Goal: Transaction & Acquisition: Purchase product/service

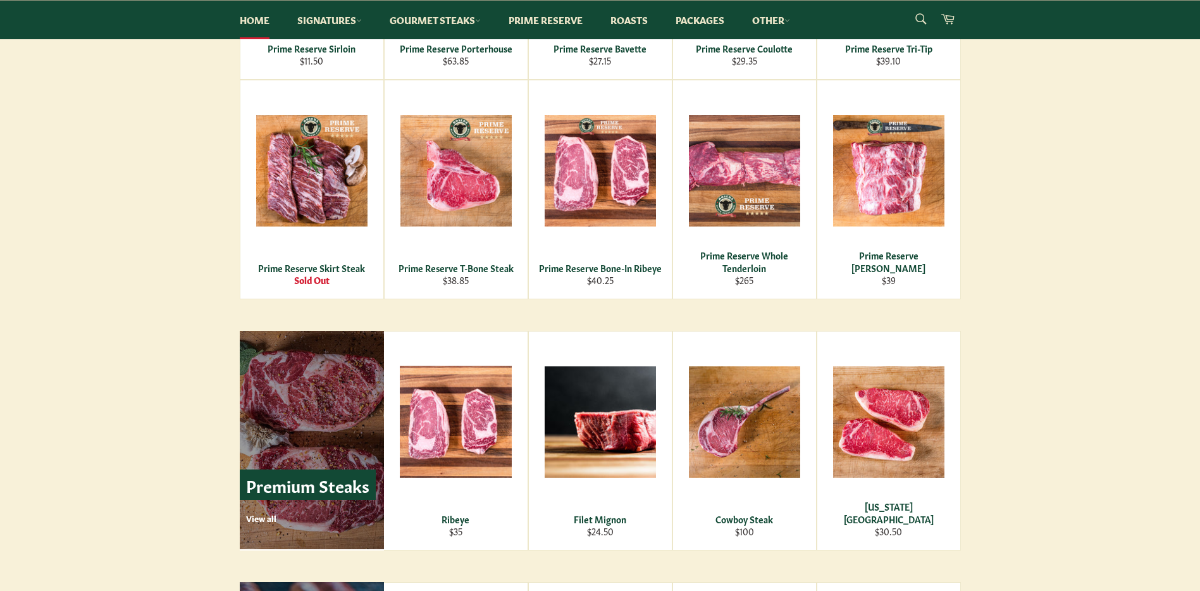
scroll to position [1582, 0]
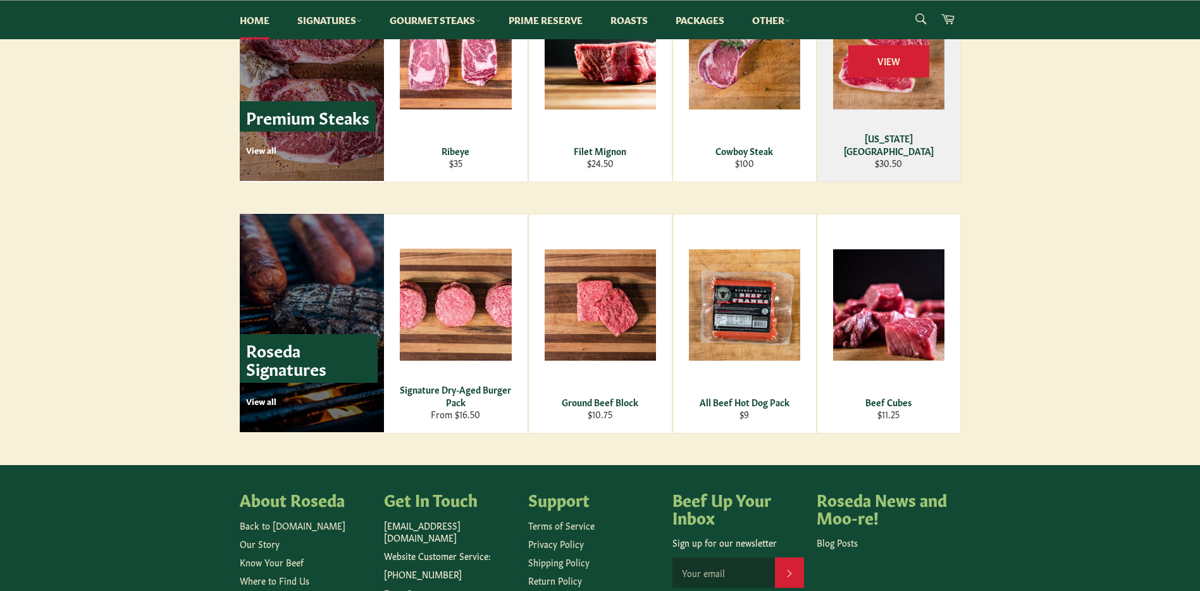
click at [720, 90] on div "View" at bounding box center [889, 72] width 143 height 218
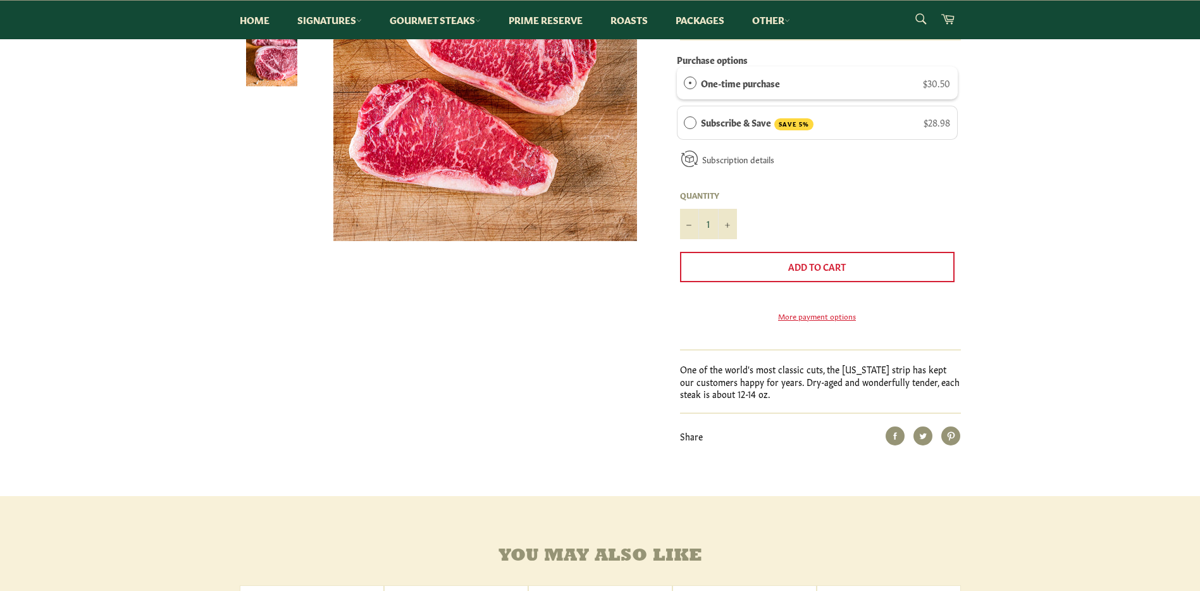
scroll to position [63, 0]
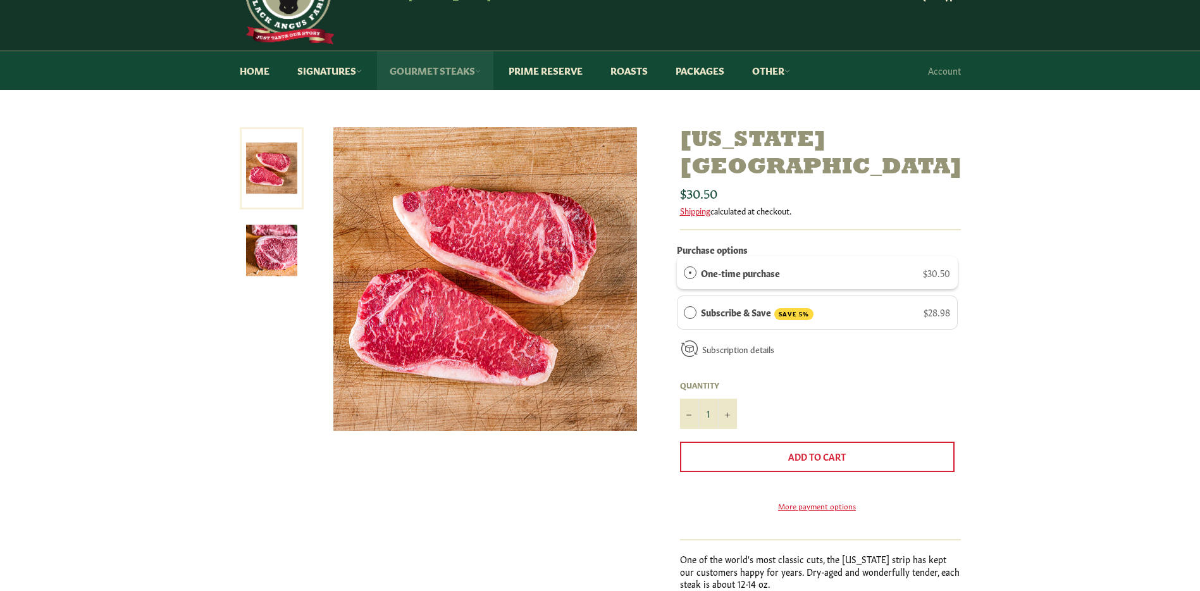
click at [470, 71] on link "Gourmet Steaks" at bounding box center [435, 70] width 116 height 39
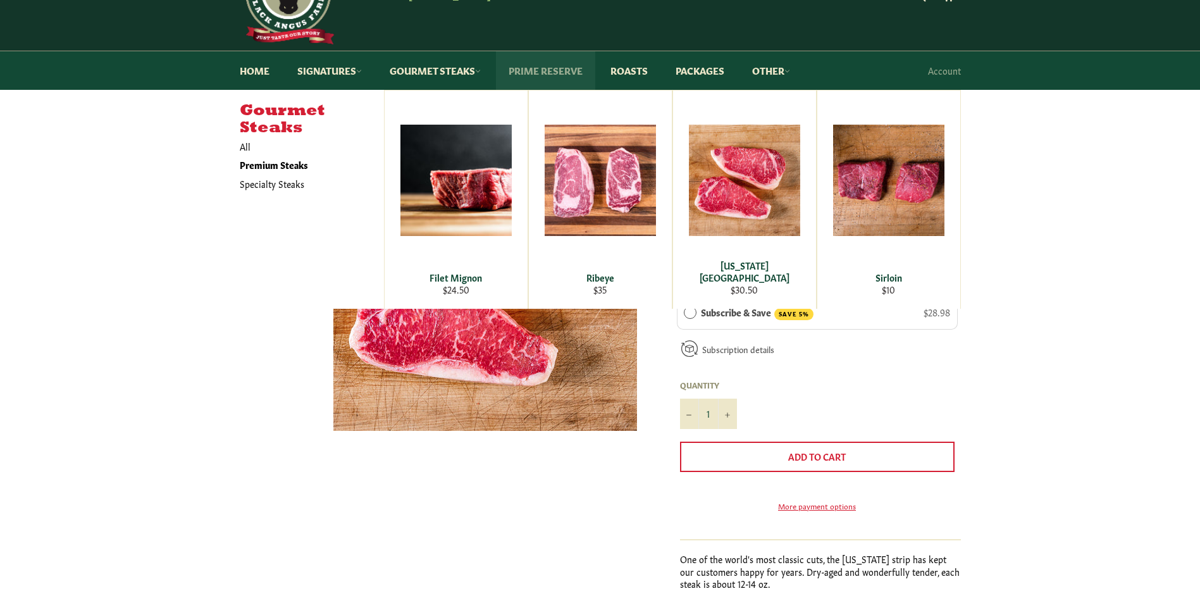
click at [526, 70] on link "Prime Reserve" at bounding box center [545, 70] width 99 height 39
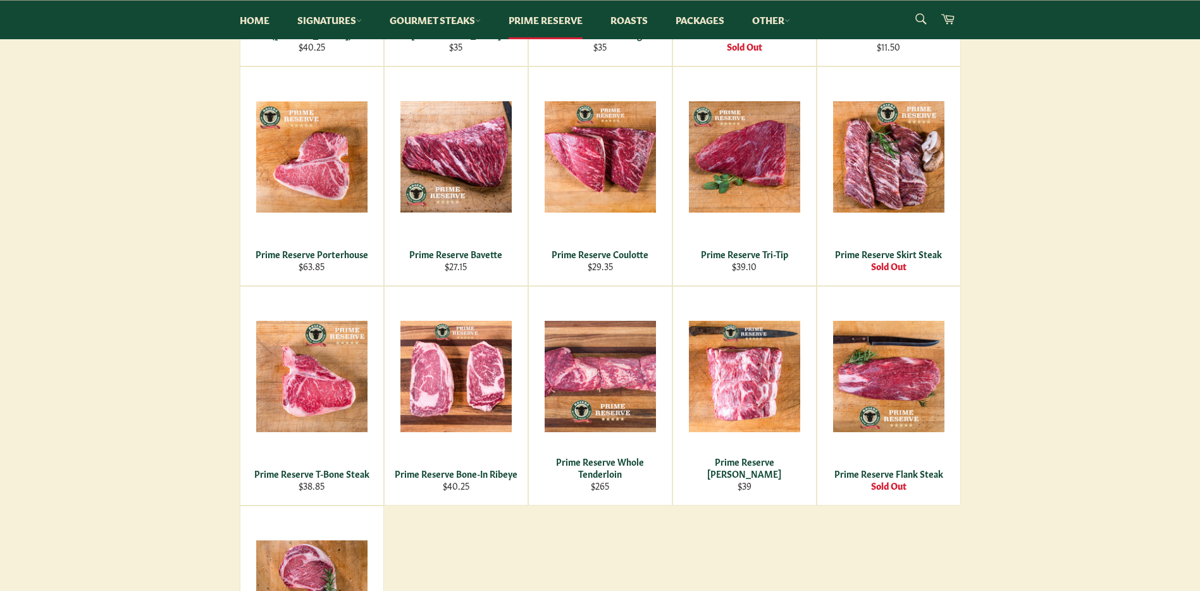
scroll to position [569, 0]
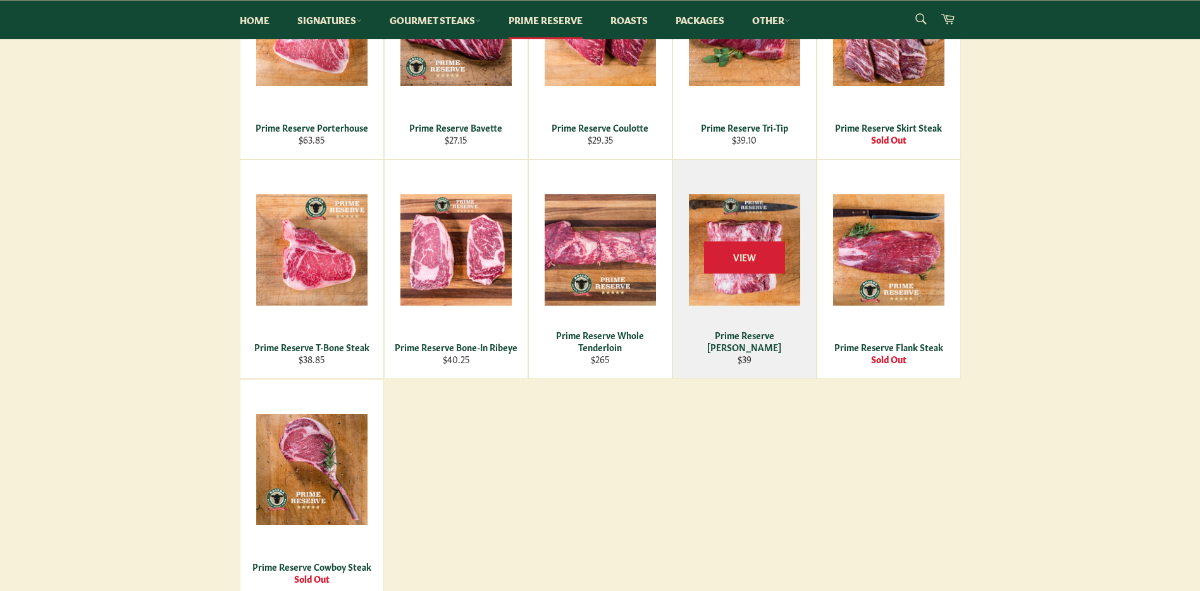
click at [735, 278] on div "View" at bounding box center [744, 269] width 143 height 218
